Goal: Task Accomplishment & Management: Manage account settings

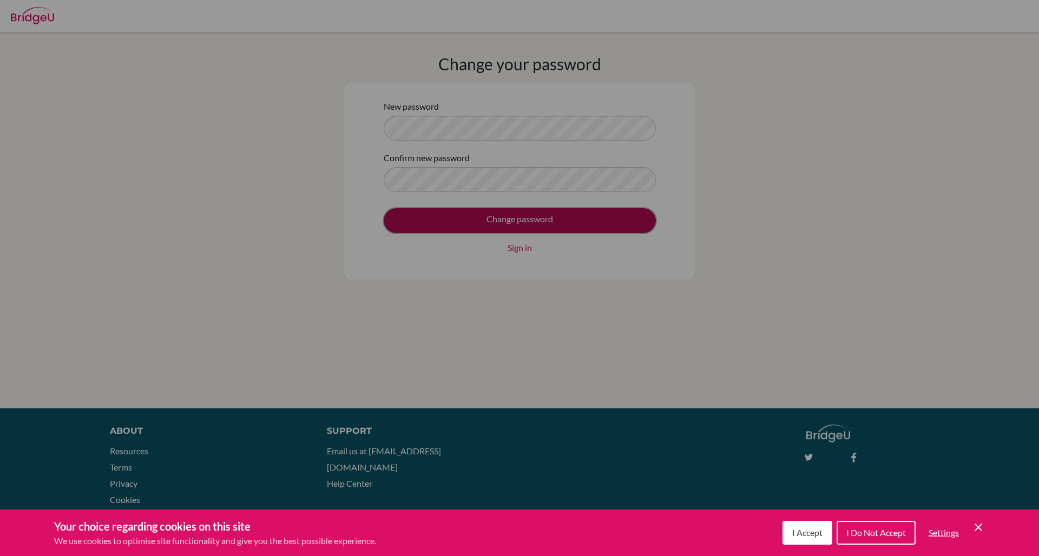
click at [518, 223] on input "Change password" at bounding box center [520, 220] width 272 height 25
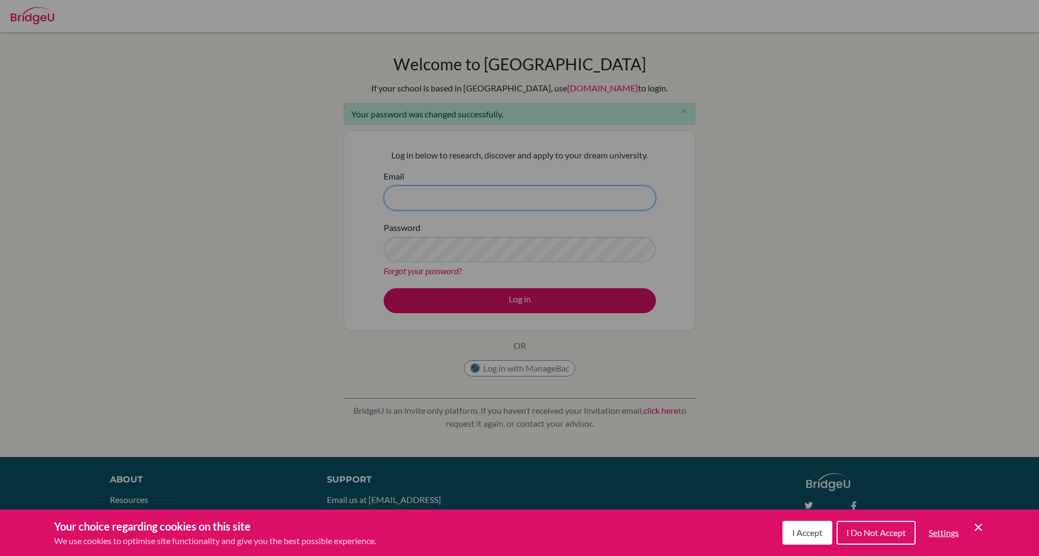
click at [409, 201] on input "Email" at bounding box center [520, 198] width 272 height 25
click at [468, 206] on input "Email" at bounding box center [520, 198] width 272 height 25
type input "alex.datsiuk@aisnmauritania.com"
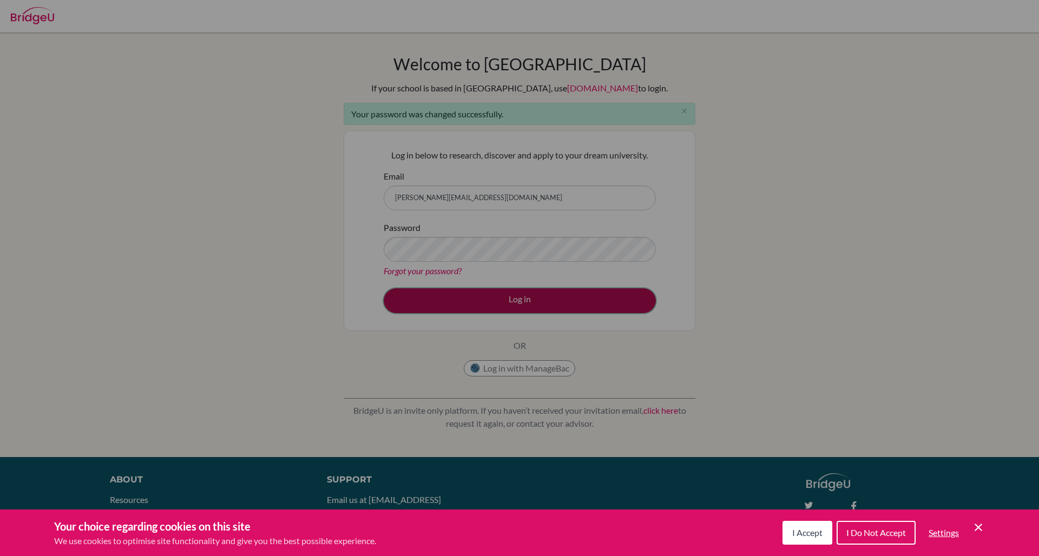
click at [477, 300] on button "Log in" at bounding box center [520, 300] width 272 height 25
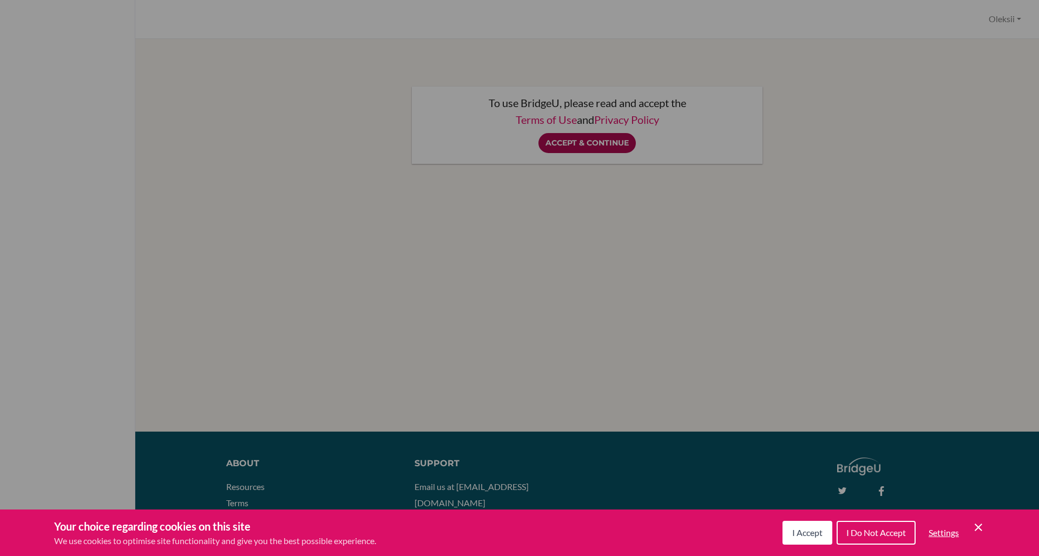
click at [573, 146] on input "Accept & Continue" at bounding box center [586, 143] width 97 height 20
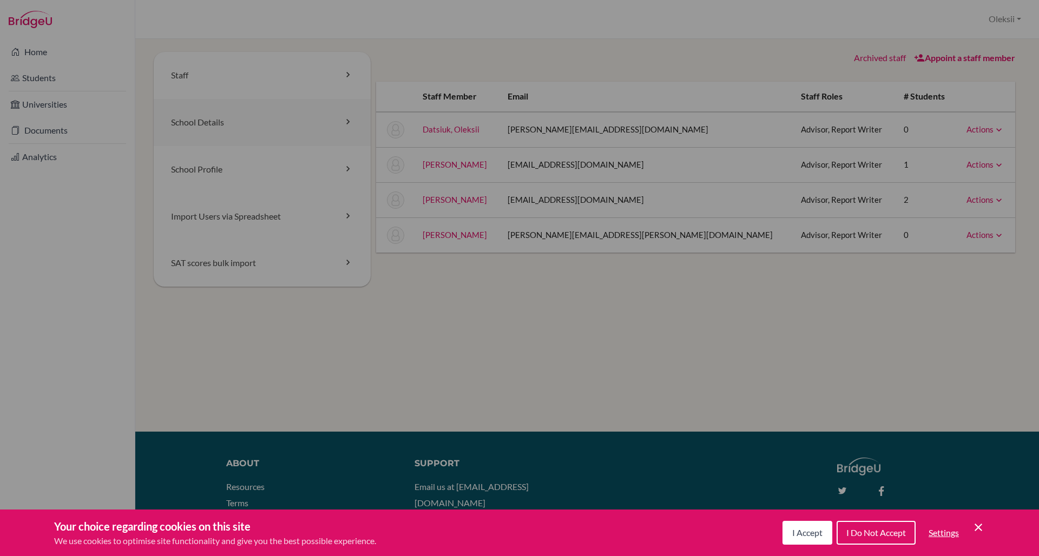
click at [354, 117] on link "School Details" at bounding box center [262, 122] width 217 height 47
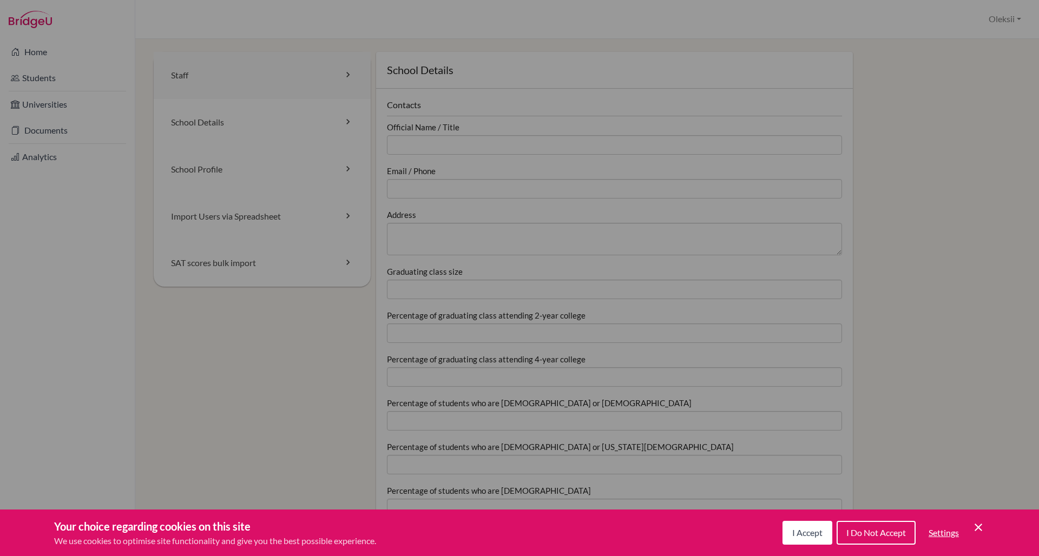
click at [345, 71] on icon at bounding box center [348, 74] width 11 height 11
